Goal: Information Seeking & Learning: Learn about a topic

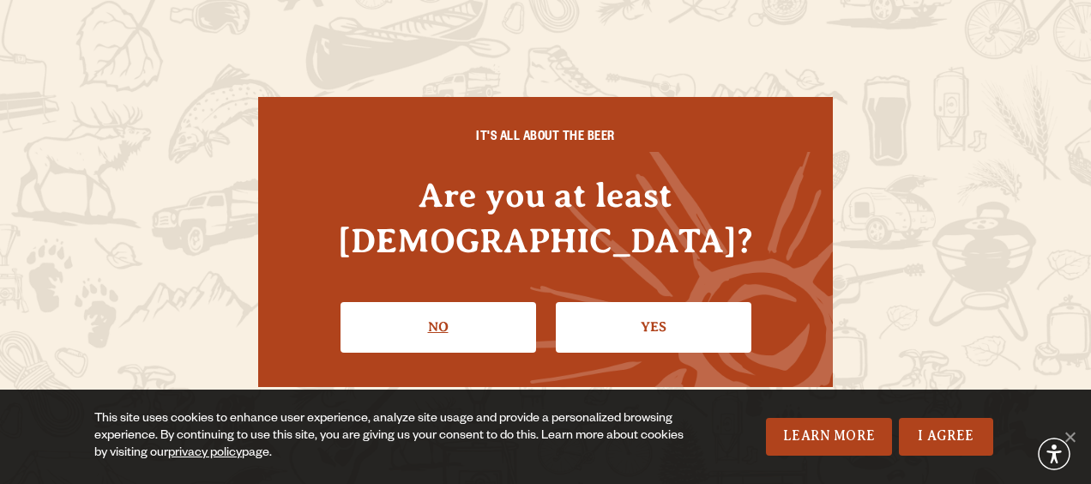
click at [477, 329] on link "No" at bounding box center [439, 327] width 196 height 50
click at [649, 302] on link "Yes" at bounding box center [654, 327] width 196 height 50
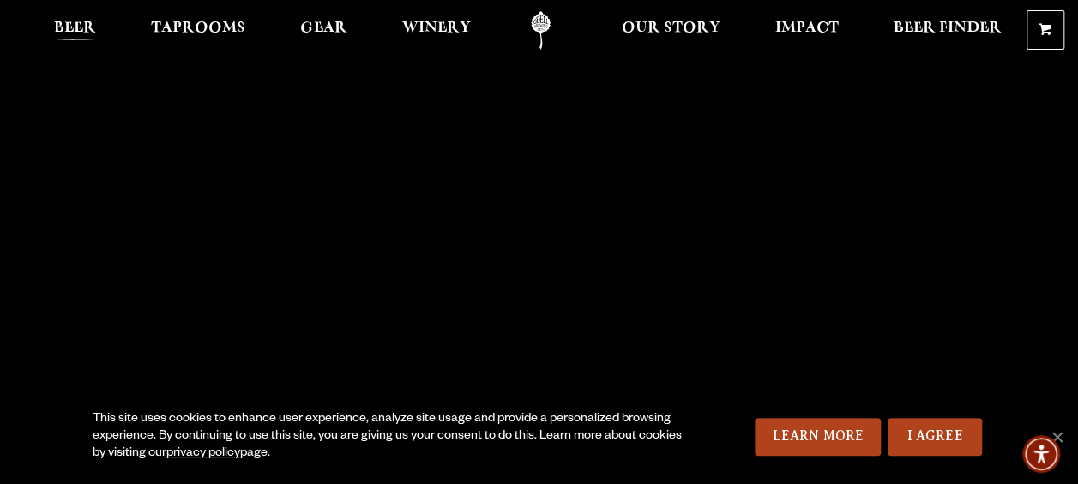
click at [57, 21] on span "Beer" at bounding box center [75, 28] width 42 height 14
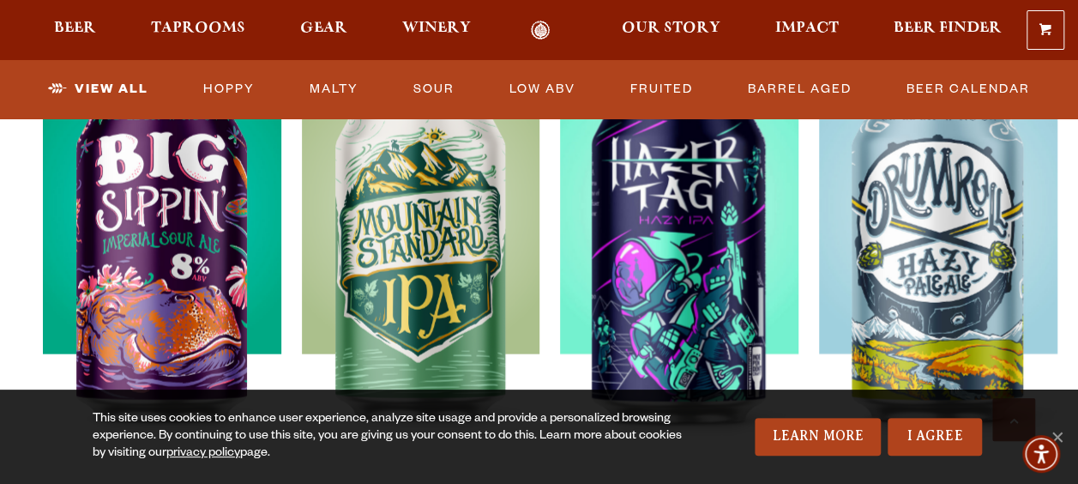
scroll to position [1856, 0]
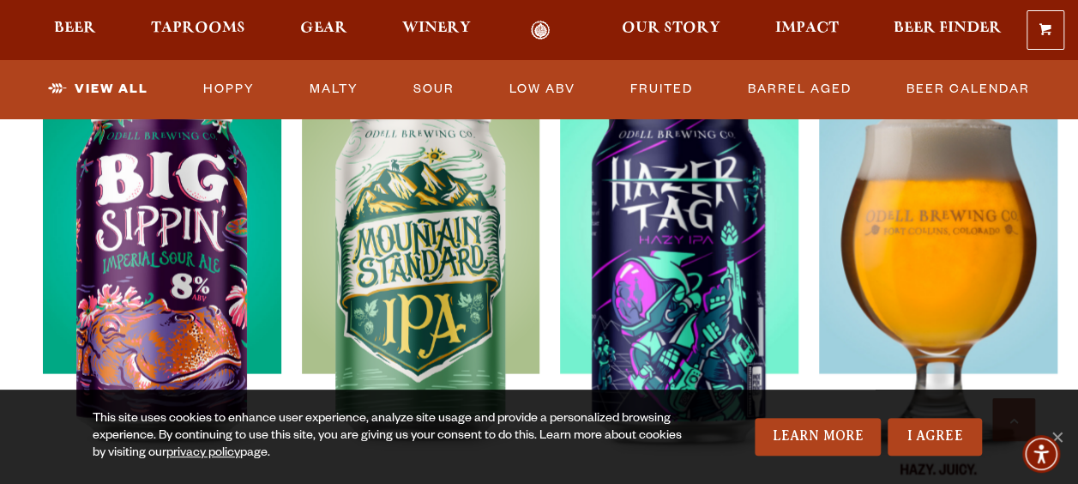
click at [932, 200] on img at bounding box center [938, 293] width 238 height 429
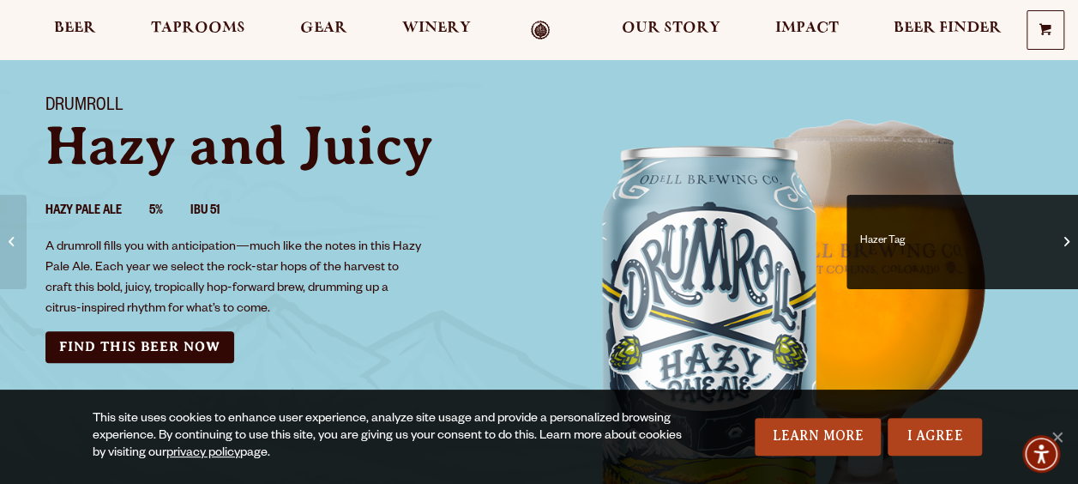
scroll to position [137, 0]
